Goal: Information Seeking & Learning: Learn about a topic

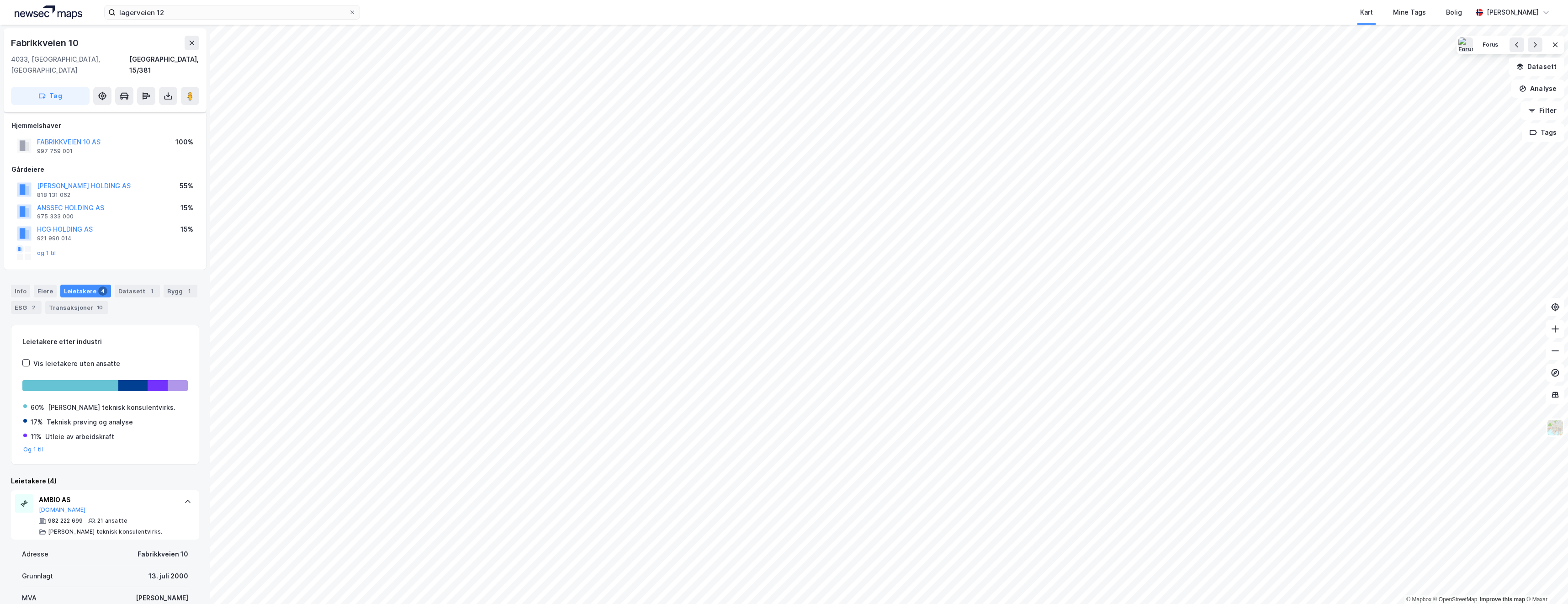
scroll to position [147, 0]
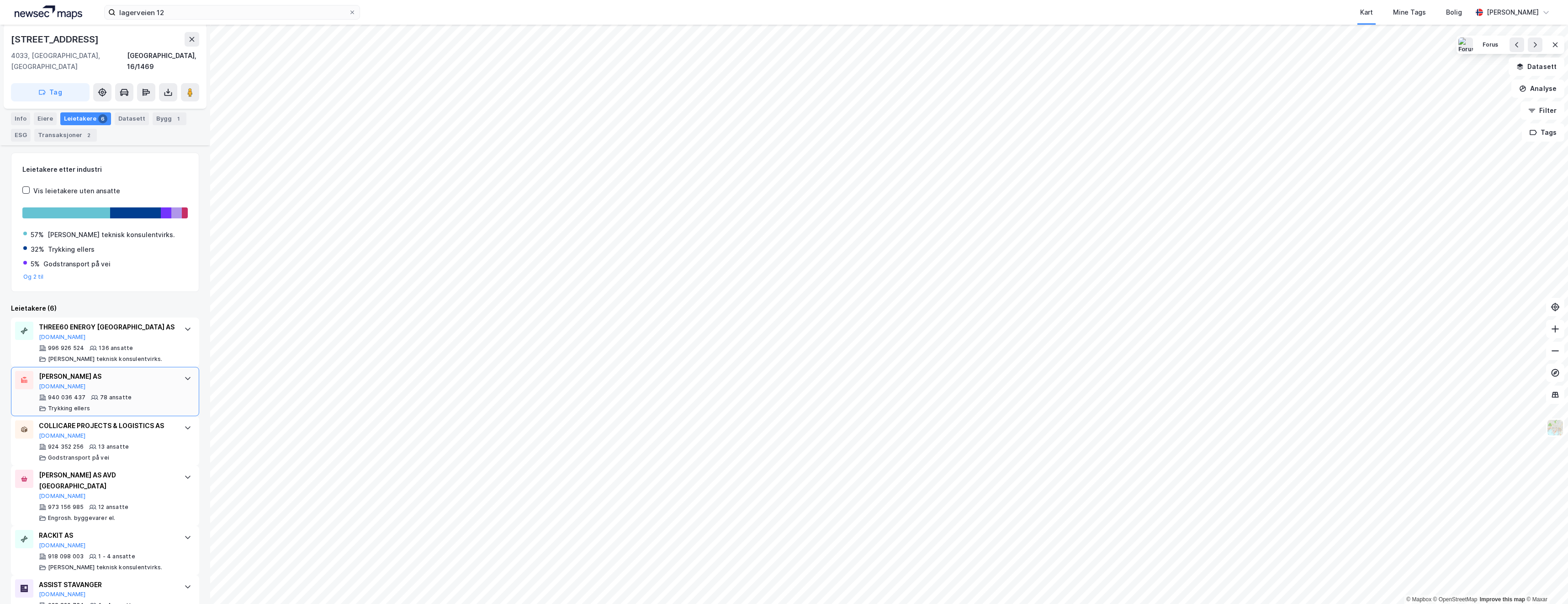
scroll to position [120, 0]
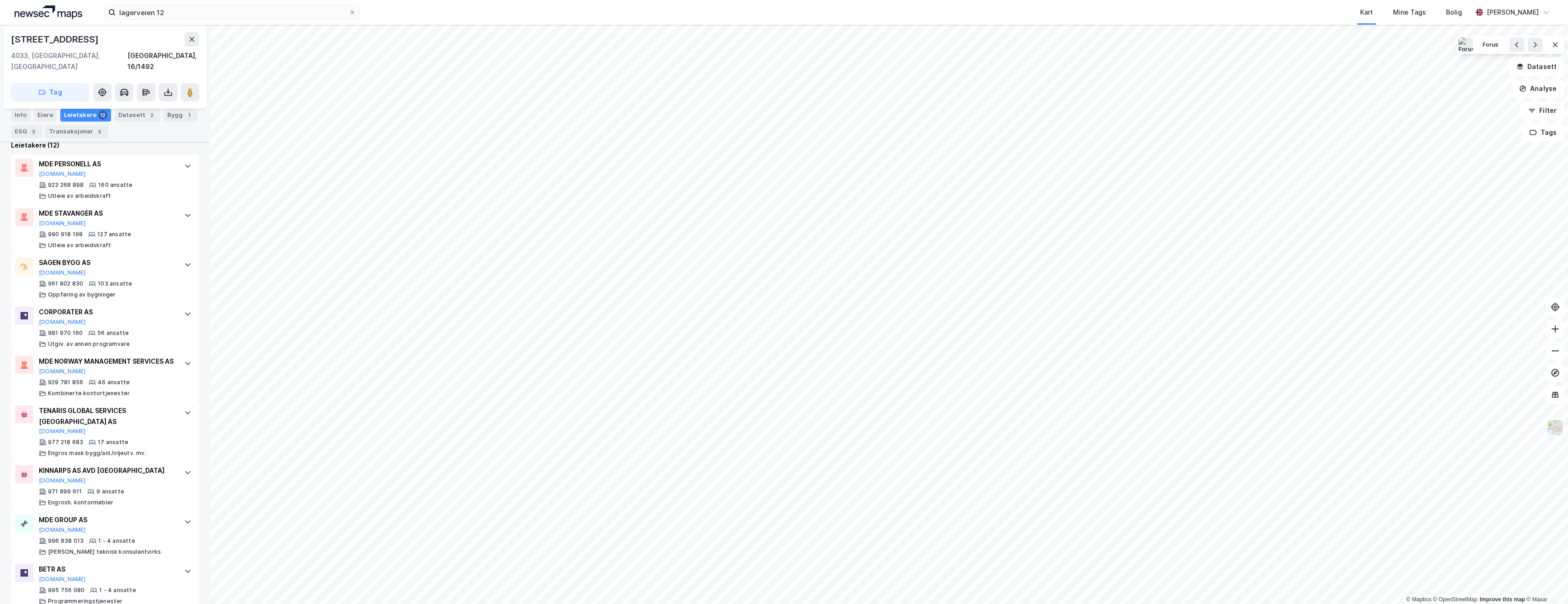
scroll to position [274, 0]
click at [105, 314] on div "CORPORATER AS [DOMAIN_NAME]" at bounding box center [107, 316] width 136 height 19
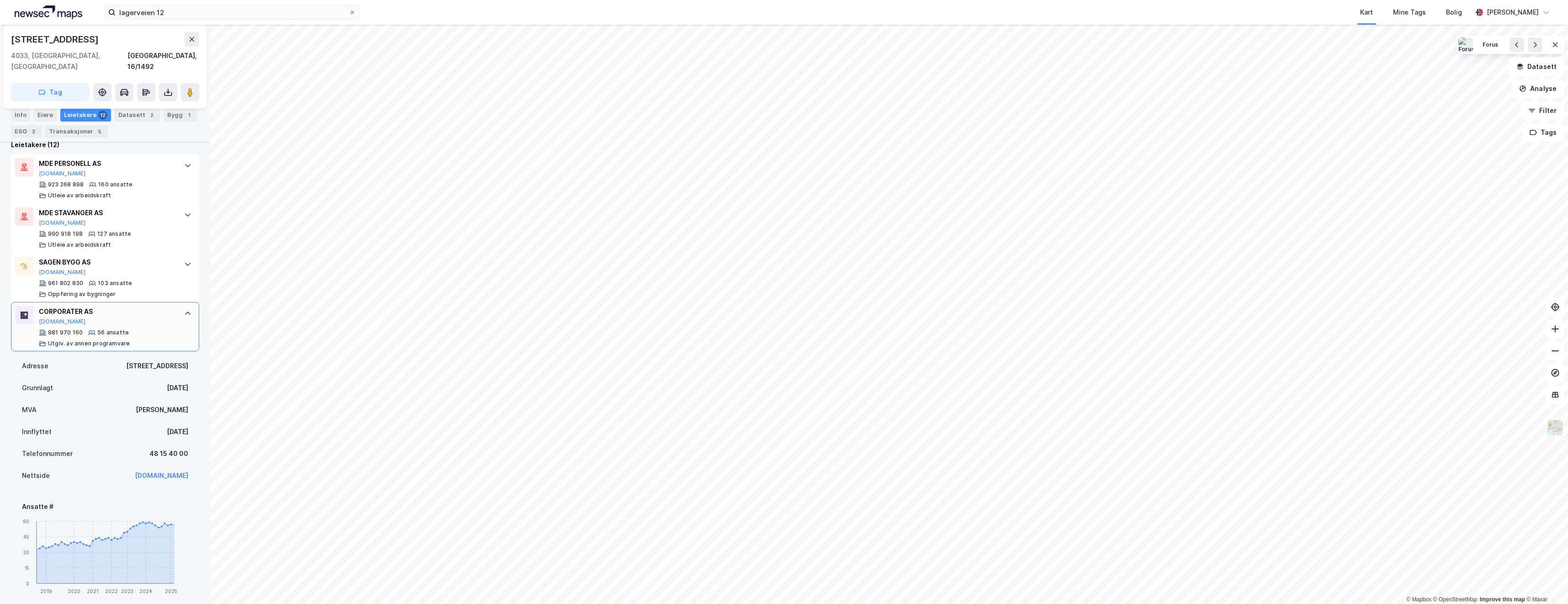
click at [184, 310] on icon at bounding box center [187, 314] width 7 height 7
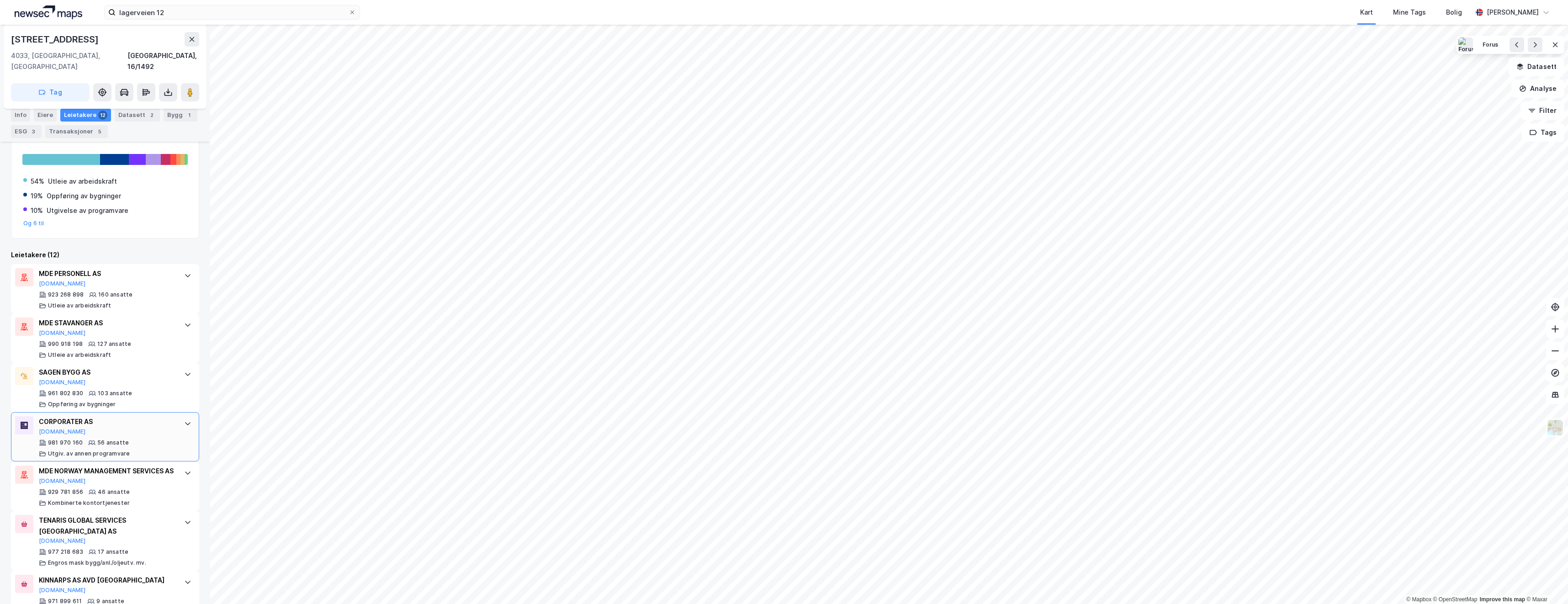
scroll to position [118, 0]
